Goal: Task Accomplishment & Management: Complete application form

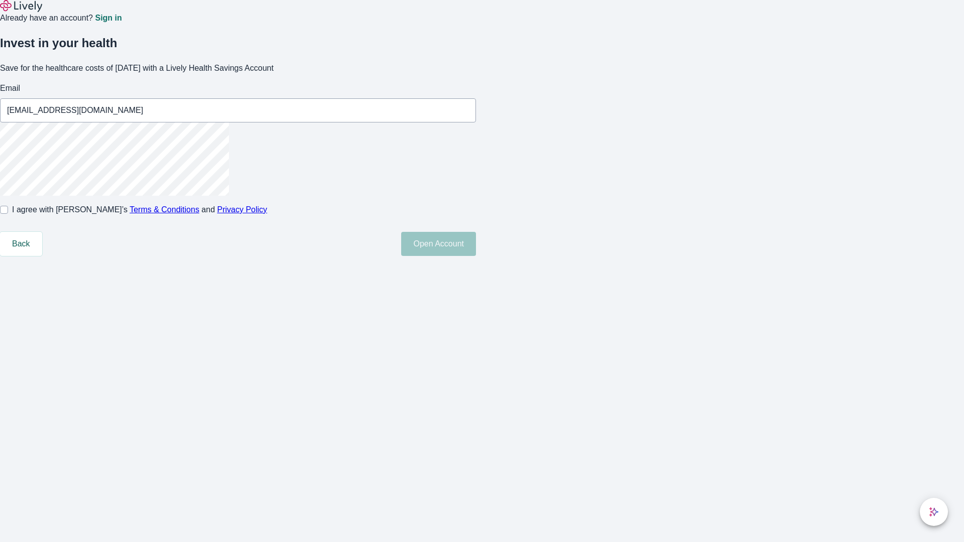
click at [8, 214] on input "I agree with Lively’s Terms & Conditions and Privacy Policy" at bounding box center [4, 210] width 8 height 8
checkbox input "true"
click at [476, 256] on button "Open Account" at bounding box center [438, 244] width 75 height 24
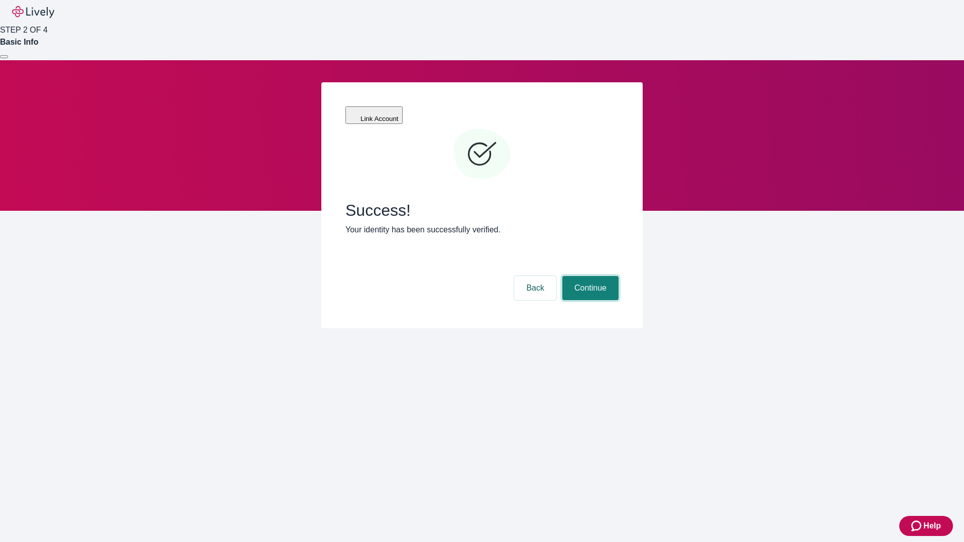
click at [589, 276] on button "Continue" at bounding box center [590, 288] width 56 height 24
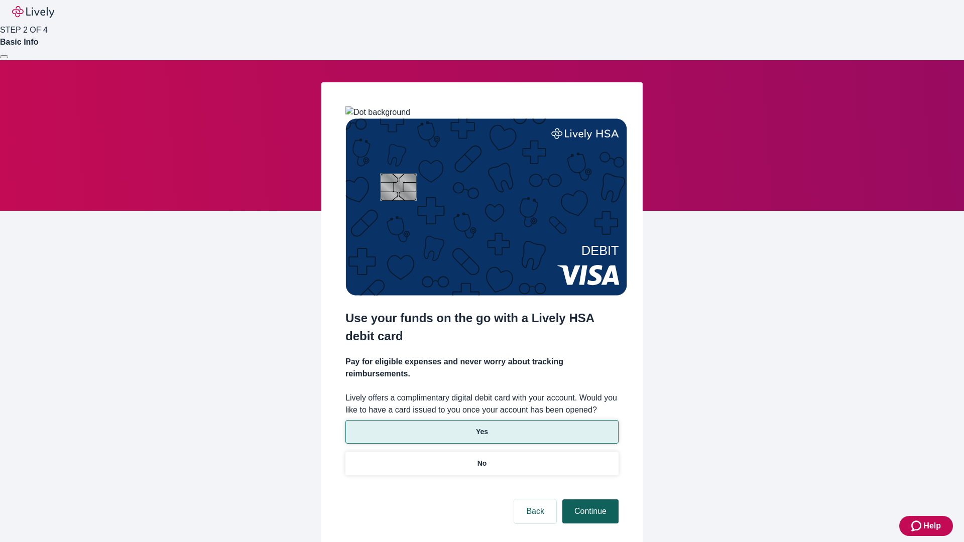
click at [482, 458] on p "No" at bounding box center [483, 463] width 10 height 11
click at [589, 500] on button "Continue" at bounding box center [590, 512] width 56 height 24
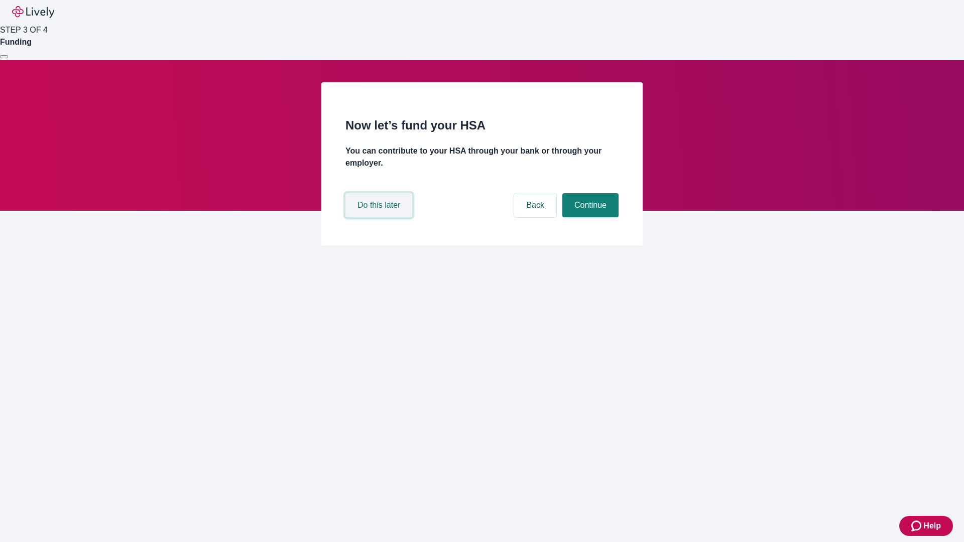
click at [380, 217] on button "Do this later" at bounding box center [378, 205] width 67 height 24
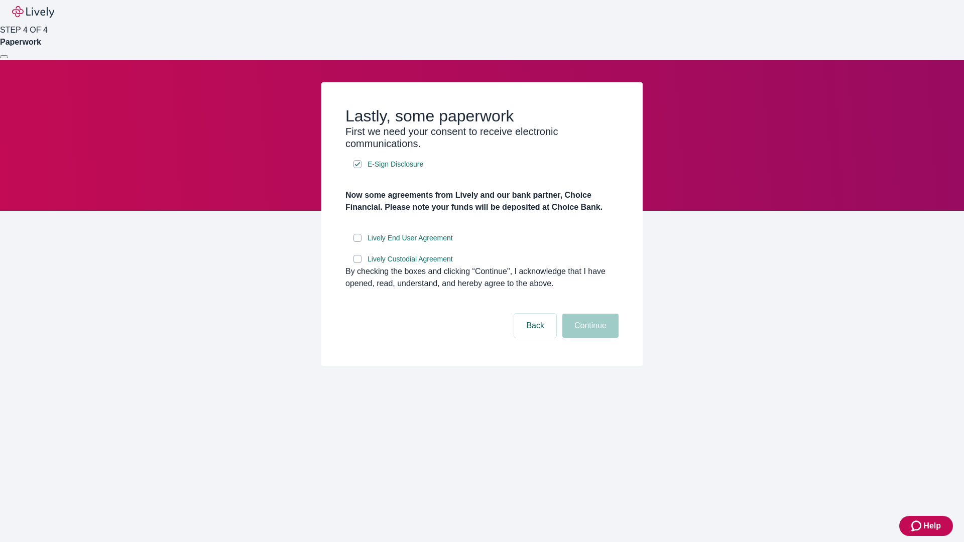
click at [358, 242] on input "Lively End User Agreement" at bounding box center [357, 238] width 8 height 8
checkbox input "true"
click at [358, 263] on input "Lively Custodial Agreement" at bounding box center [357, 259] width 8 height 8
checkbox input "true"
click at [589, 338] on button "Continue" at bounding box center [590, 326] width 56 height 24
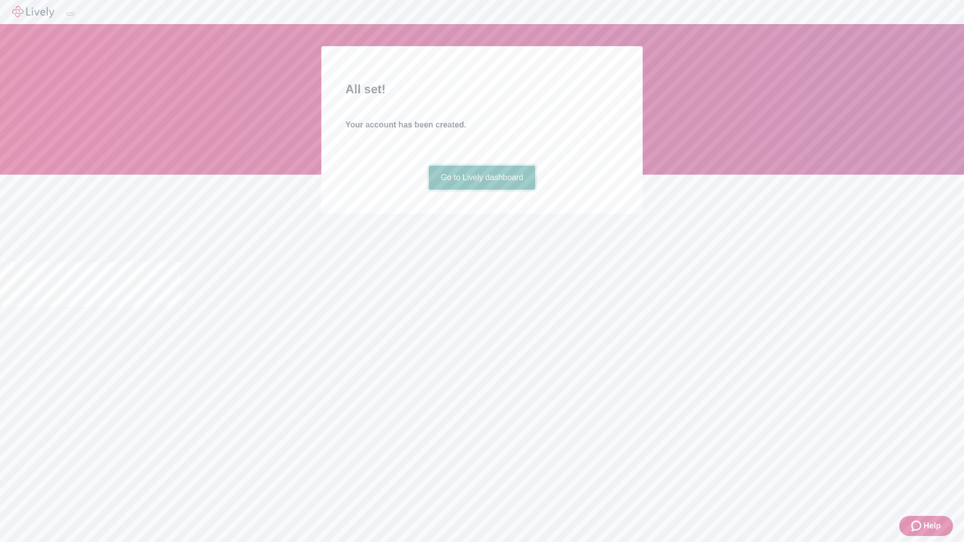
click at [482, 190] on link "Go to Lively dashboard" at bounding box center [482, 178] width 107 height 24
